Goal: Task Accomplishment & Management: Use online tool/utility

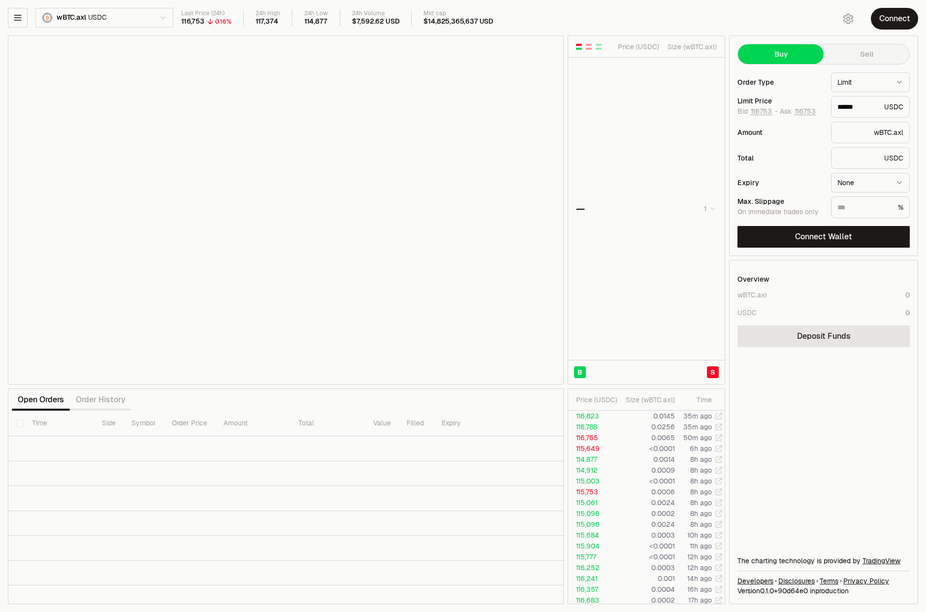
type input "******"
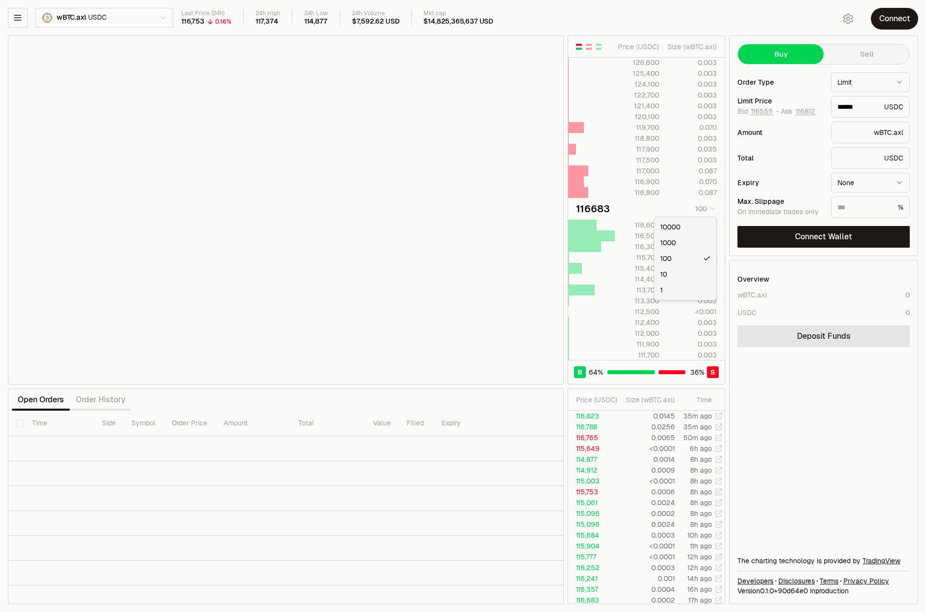
click at [712, 207] on html "Balance Earn Bitcoin Summer Bridge & Swap Orderbook Stake Ecosystem Governance …" at bounding box center [463, 306] width 926 height 612
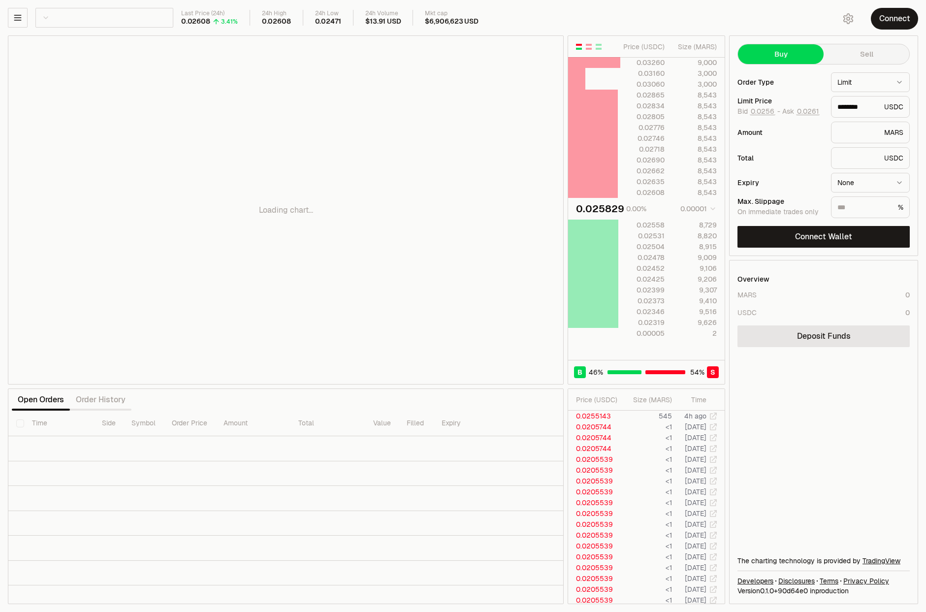
drag, startPoint x: 394, startPoint y: 126, endPoint x: 361, endPoint y: 122, distance: 33.2
click at [361, 122] on div "Loading chart..." at bounding box center [285, 210] width 555 height 348
